Goal: Information Seeking & Learning: Learn about a topic

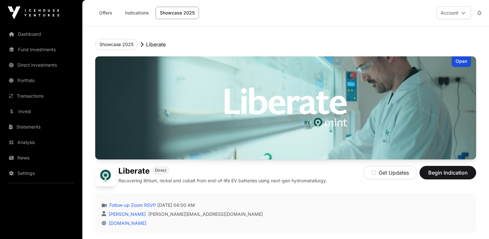
scroll to position [26, 0]
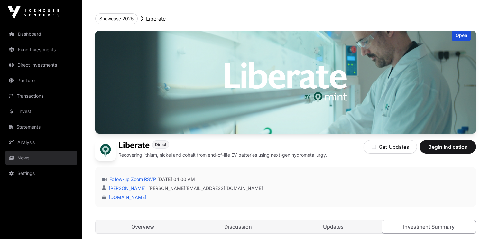
click at [23, 157] on link "News" at bounding box center [41, 157] width 72 height 14
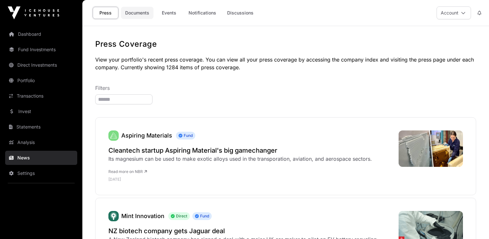
click at [139, 14] on link "Documents" at bounding box center [137, 13] width 32 height 12
click at [135, 14] on link "Documents" at bounding box center [137, 13] width 32 height 12
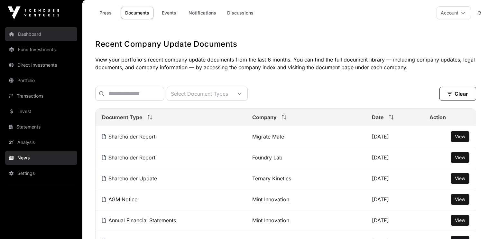
click at [29, 34] on link "Dashboard" at bounding box center [41, 34] width 72 height 14
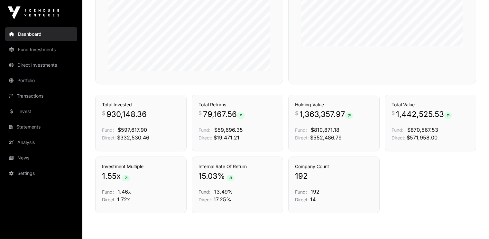
scroll to position [432, 0]
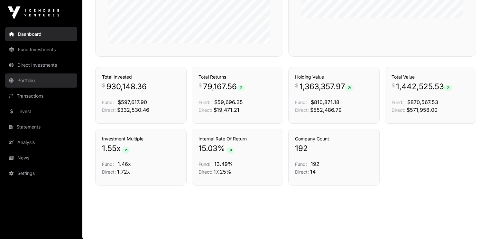
click at [29, 79] on link "Portfolio" at bounding box center [41, 80] width 72 height 14
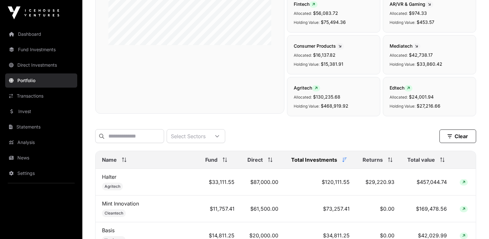
scroll to position [156, 0]
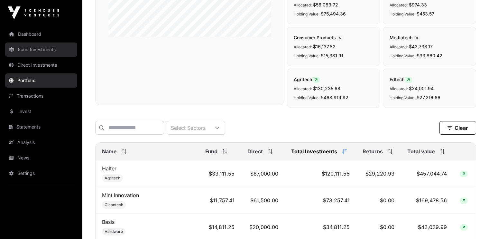
click at [43, 51] on link "Fund Investments" at bounding box center [41, 49] width 72 height 14
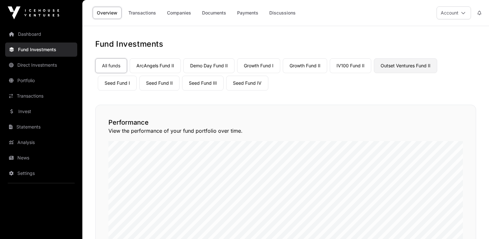
click at [393, 68] on link "Outset Ventures Fund II" at bounding box center [405, 65] width 63 height 15
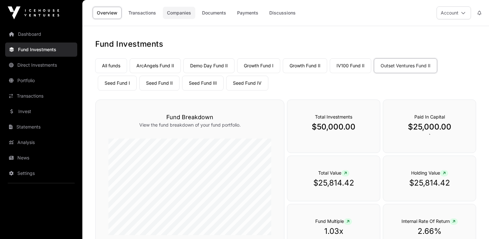
click at [172, 14] on link "Companies" at bounding box center [179, 13] width 32 height 12
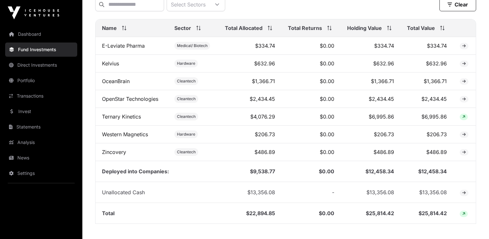
scroll to position [271, 0]
click at [139, 137] on link "Western Magnetics" at bounding box center [125, 134] width 46 height 6
click at [116, 66] on link "Kelvius" at bounding box center [110, 63] width 17 height 6
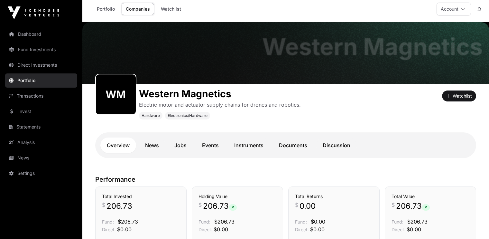
scroll to position [4, 0]
click at [285, 141] on link "Documents" at bounding box center [292, 144] width 41 height 15
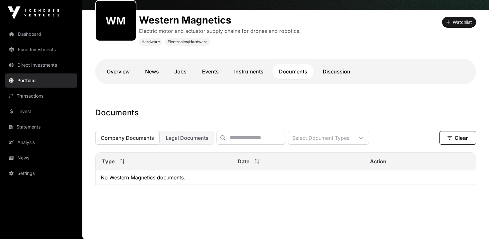
scroll to position [72, 0]
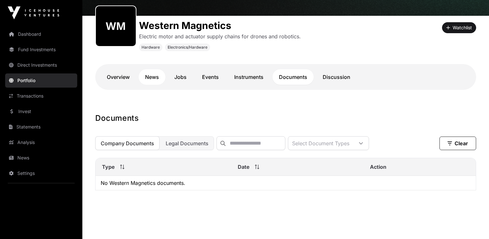
click at [154, 77] on link "News" at bounding box center [152, 76] width 27 height 15
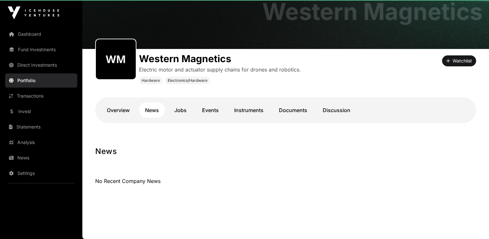
scroll to position [39, 0]
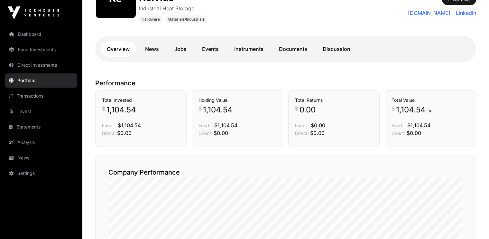
scroll to position [100, 0]
click at [153, 48] on link "News" at bounding box center [152, 48] width 27 height 15
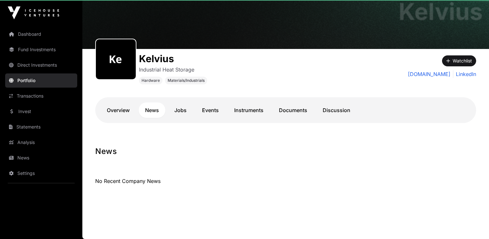
scroll to position [39, 0]
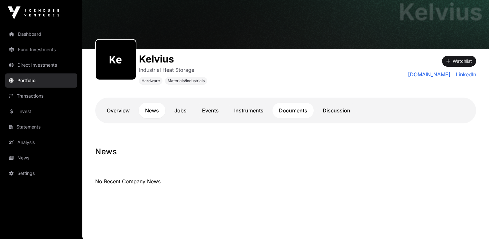
click at [283, 108] on link "Documents" at bounding box center [292, 110] width 41 height 15
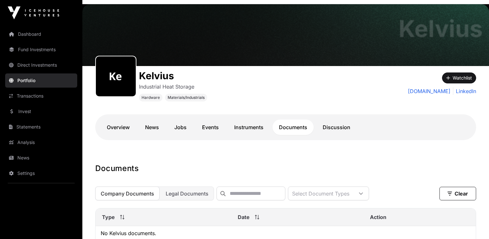
scroll to position [21, 0]
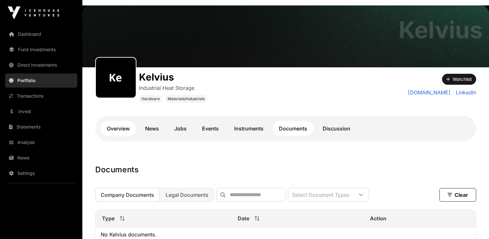
click at [122, 128] on link "Overview" at bounding box center [118, 128] width 36 height 15
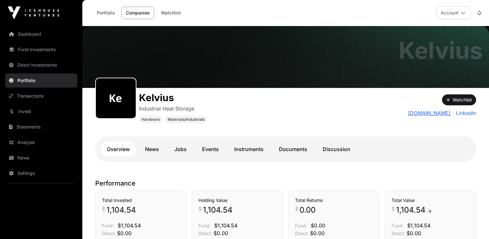
click at [429, 113] on link "[DOMAIN_NAME]" at bounding box center [429, 113] width 42 height 8
